Goal: Task Accomplishment & Management: Manage account settings

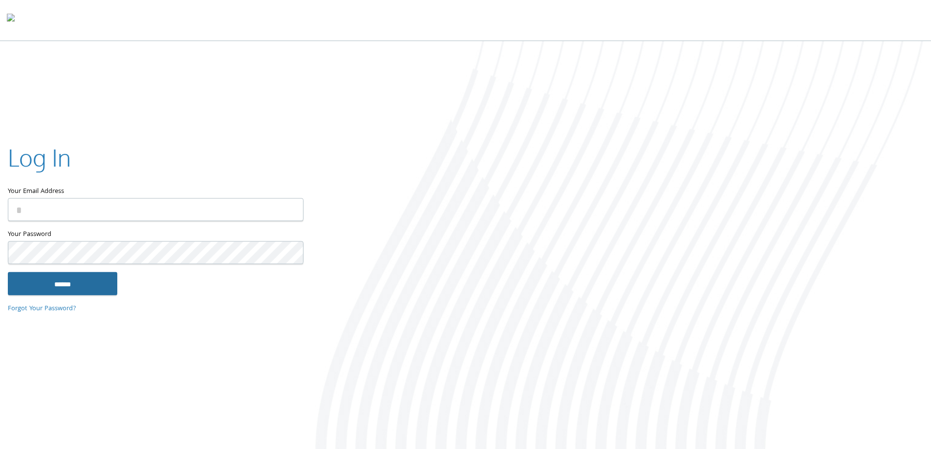
type input "**********"
click at [64, 281] on input "******" at bounding box center [62, 283] width 109 height 23
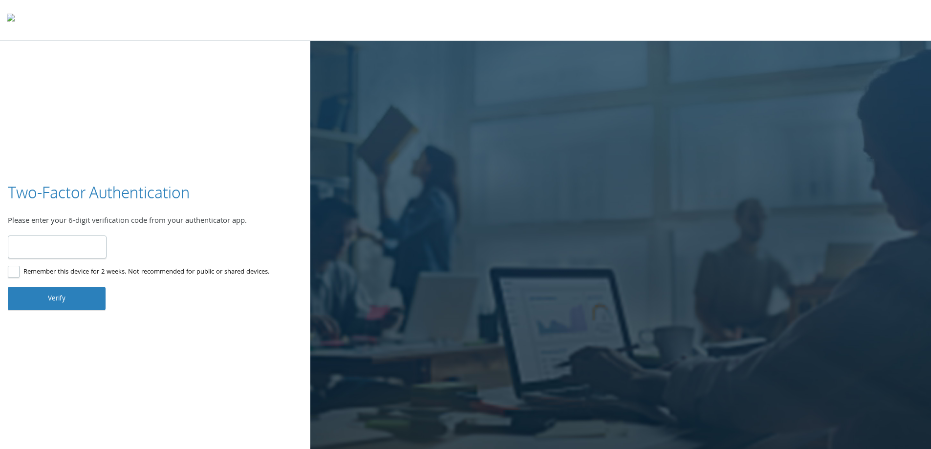
type input "******"
